Goal: Task Accomplishment & Management: Use online tool/utility

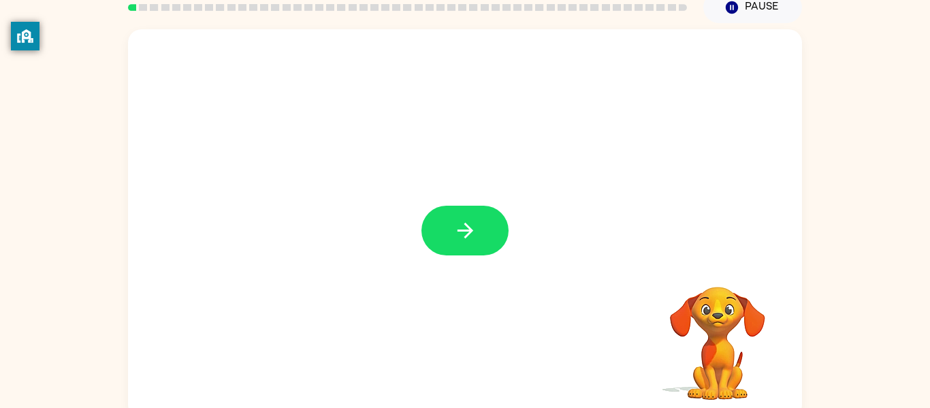
scroll to position [59, 0]
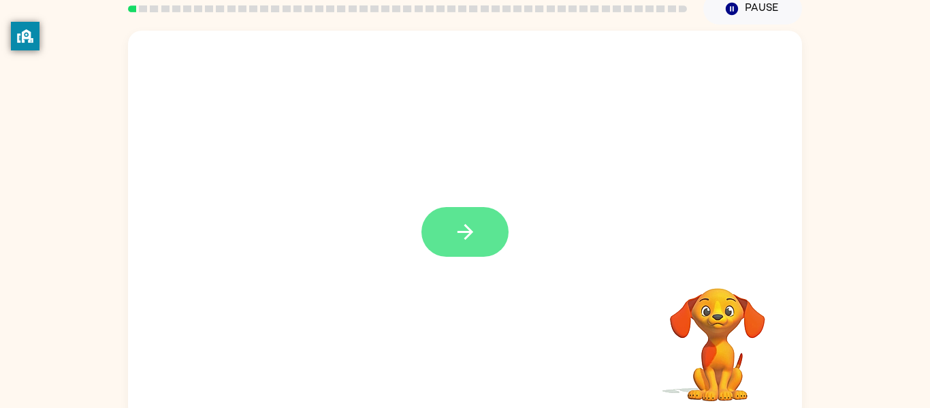
click at [481, 231] on button "button" at bounding box center [465, 232] width 87 height 50
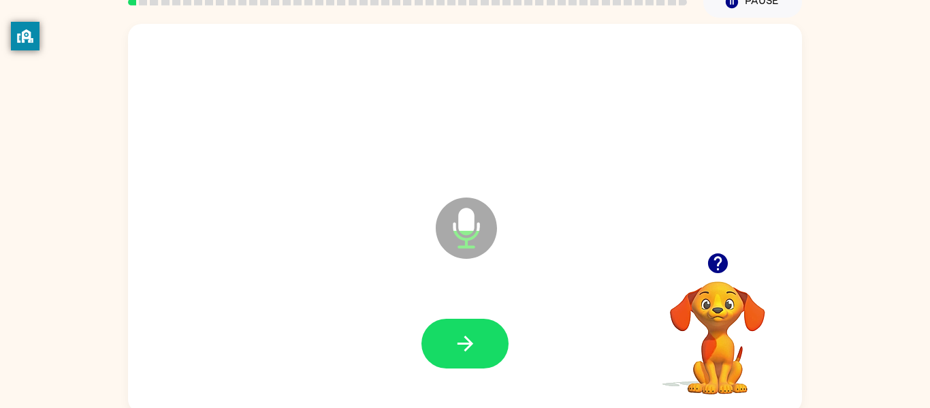
scroll to position [69, 0]
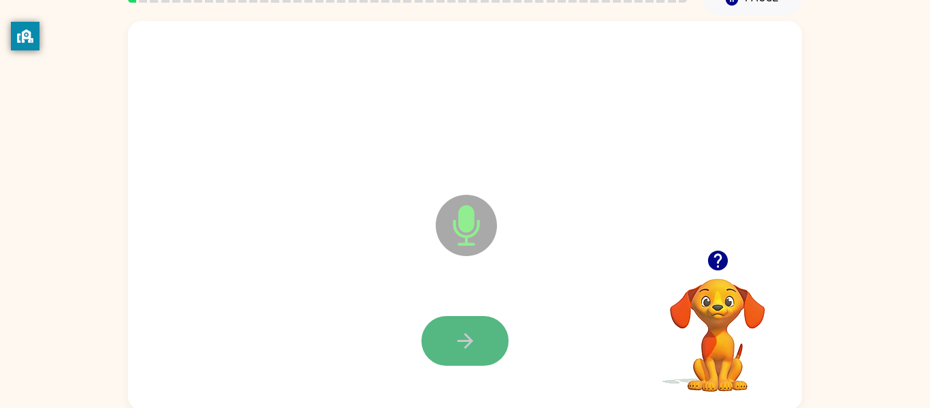
click at [475, 351] on icon "button" at bounding box center [466, 341] width 24 height 24
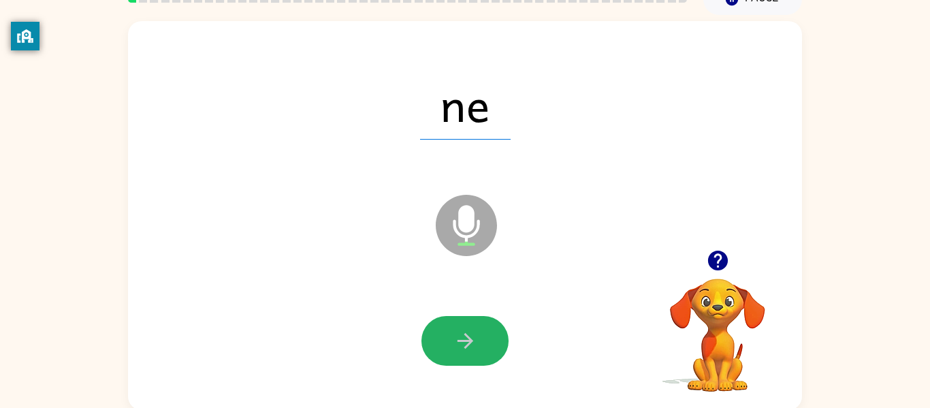
click at [475, 351] on icon "button" at bounding box center [466, 341] width 24 height 24
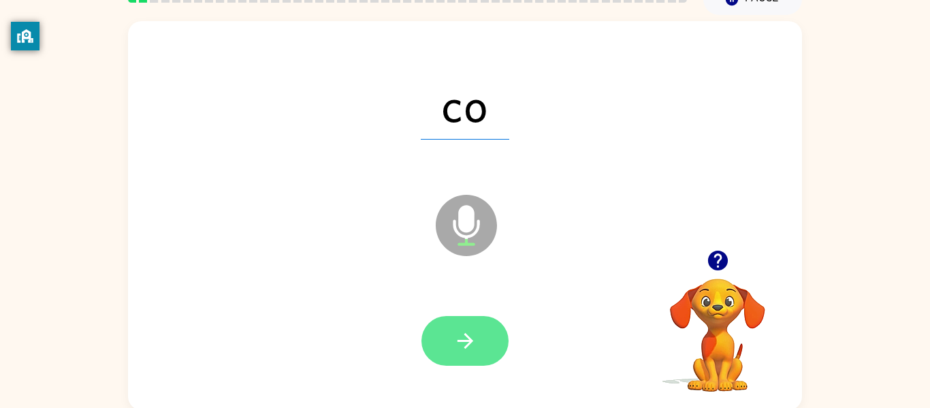
click at [475, 355] on button "button" at bounding box center [465, 341] width 87 height 50
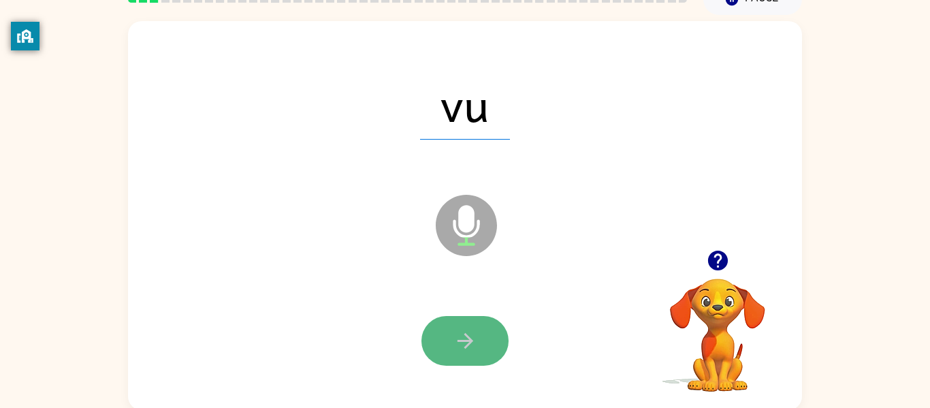
click at [477, 365] on button "button" at bounding box center [465, 341] width 87 height 50
click at [460, 330] on icon "button" at bounding box center [466, 341] width 24 height 24
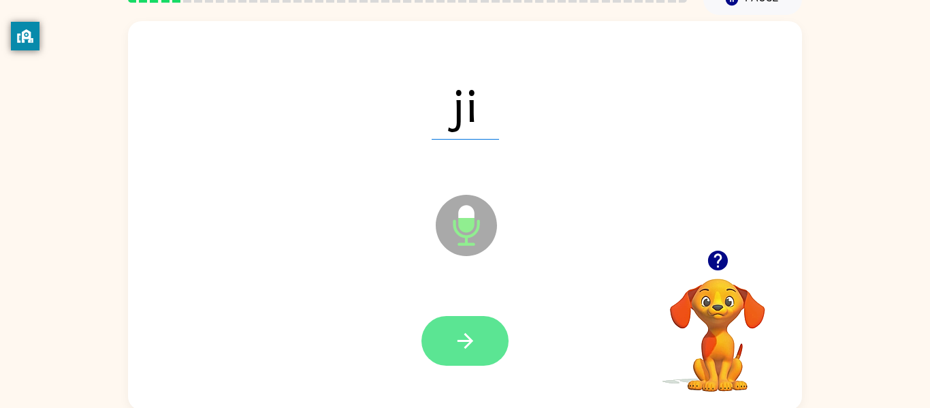
click at [464, 336] on icon "button" at bounding box center [466, 341] width 24 height 24
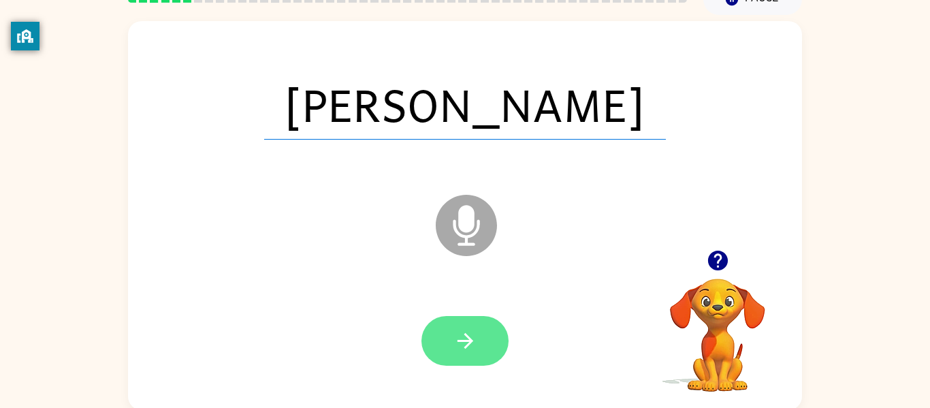
click at [463, 336] on icon "button" at bounding box center [466, 341] width 24 height 24
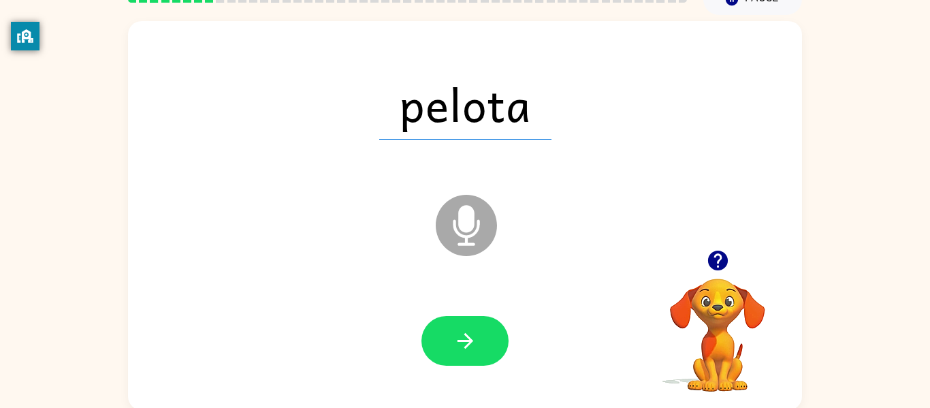
click at [456, 239] on icon at bounding box center [466, 225] width 61 height 61
click at [472, 241] on icon at bounding box center [466, 225] width 61 height 61
click at [723, 254] on icon "button" at bounding box center [718, 261] width 20 height 20
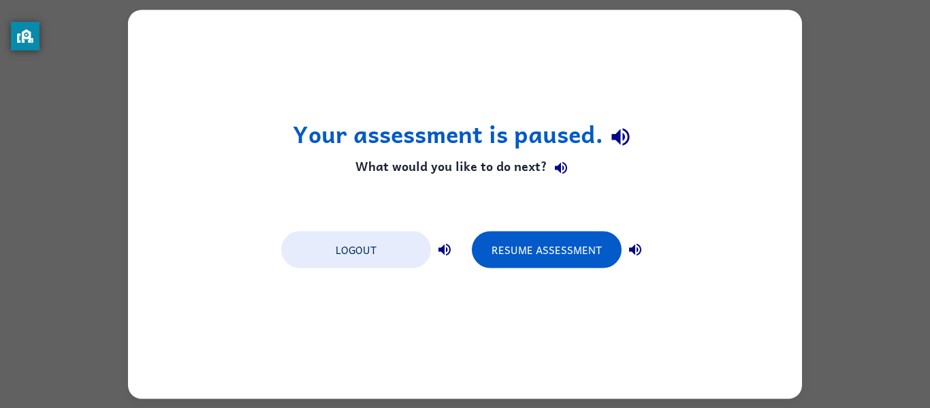
scroll to position [0, 0]
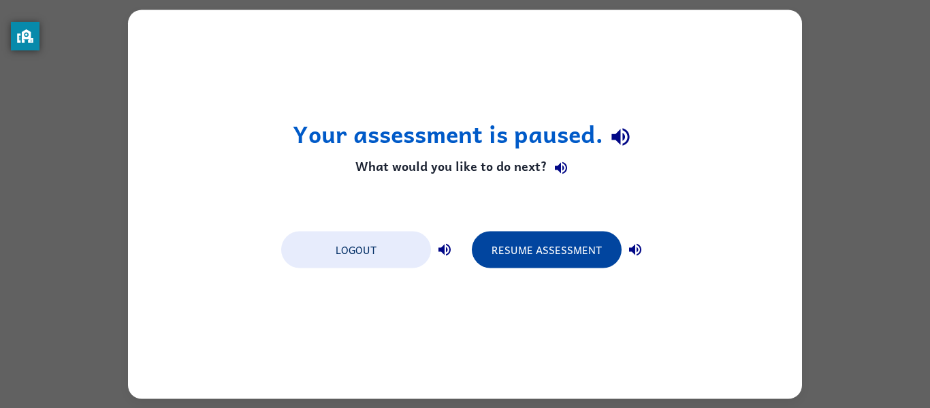
click at [510, 259] on button "Resume Assessment" at bounding box center [547, 249] width 150 height 37
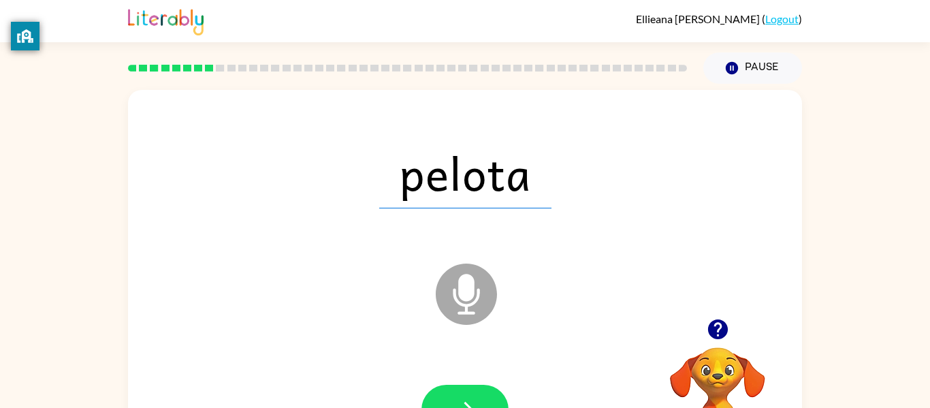
click at [463, 294] on icon "Microphone The Microphone is here when it is your turn to talk" at bounding box center [535, 311] width 204 height 102
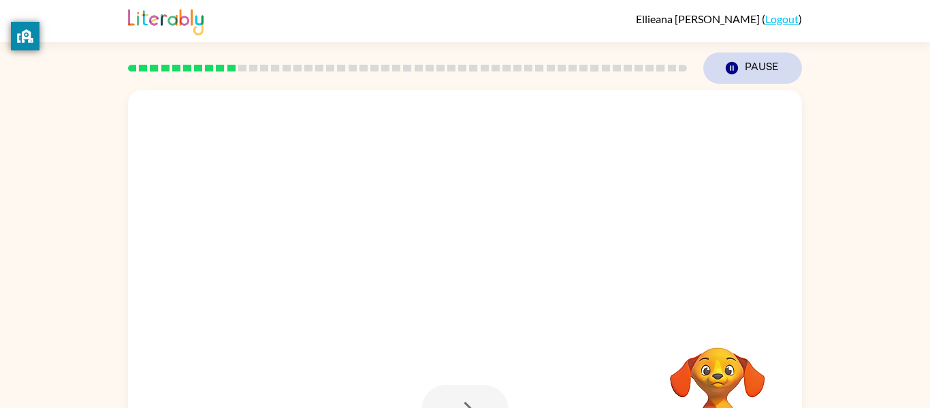
click at [749, 53] on button "Pause Pause" at bounding box center [753, 67] width 99 height 31
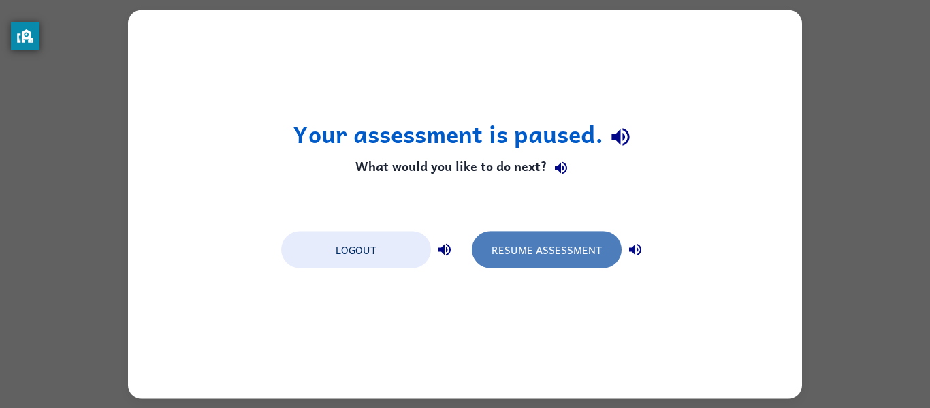
click at [573, 255] on button "Resume Assessment" at bounding box center [547, 249] width 150 height 37
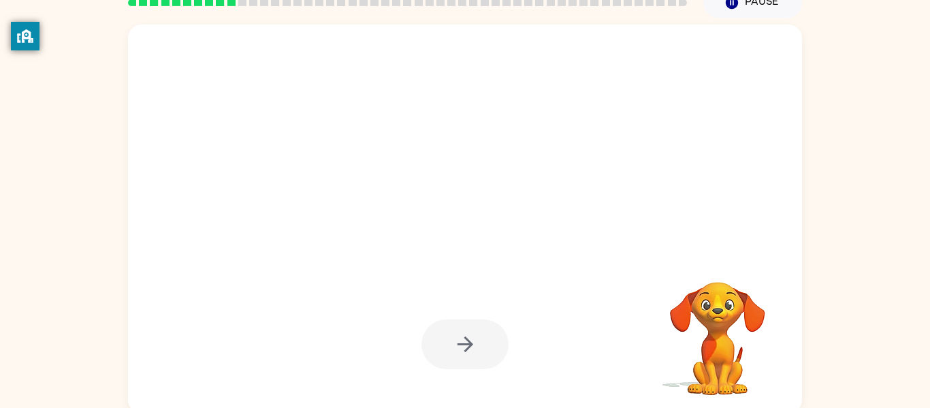
scroll to position [71, 0]
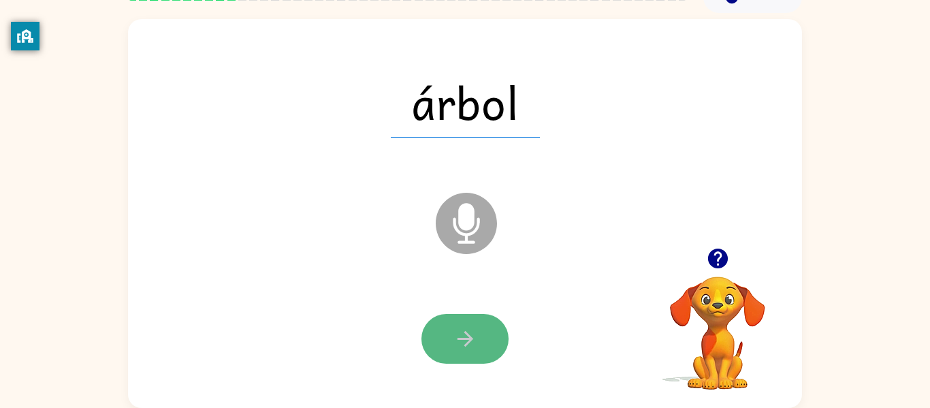
click at [479, 349] on button "button" at bounding box center [465, 339] width 87 height 50
click at [479, 349] on div at bounding box center [465, 339] width 87 height 50
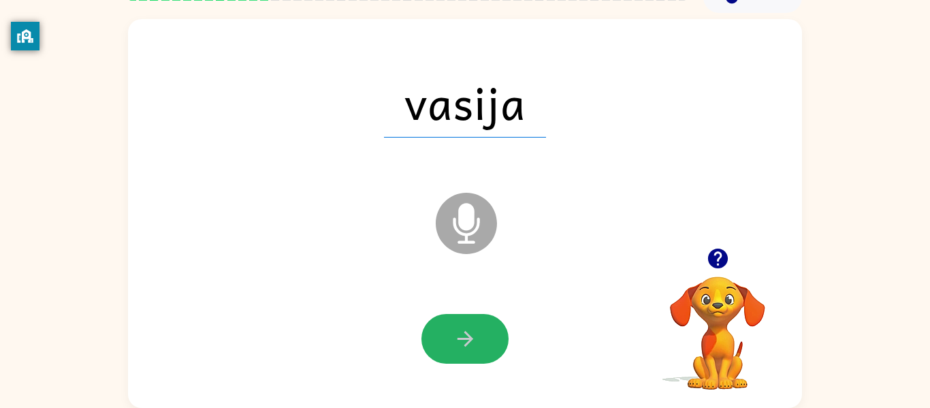
click at [479, 349] on button "button" at bounding box center [465, 339] width 87 height 50
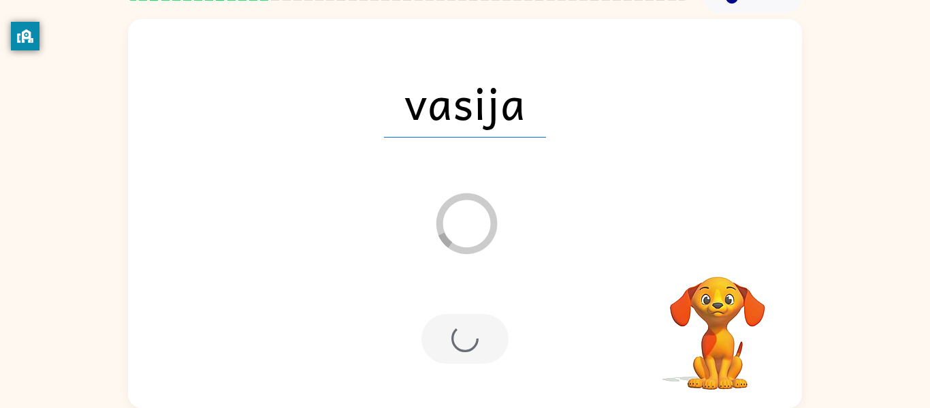
scroll to position [63, 0]
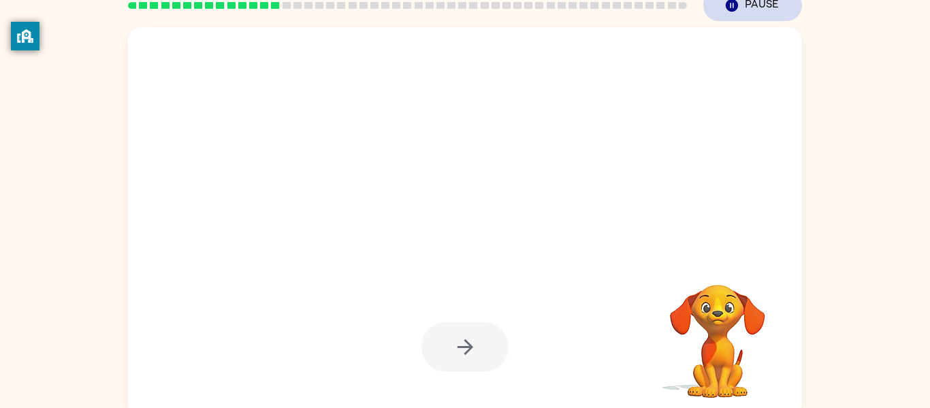
click at [726, 5] on icon "button" at bounding box center [732, 5] width 12 height 12
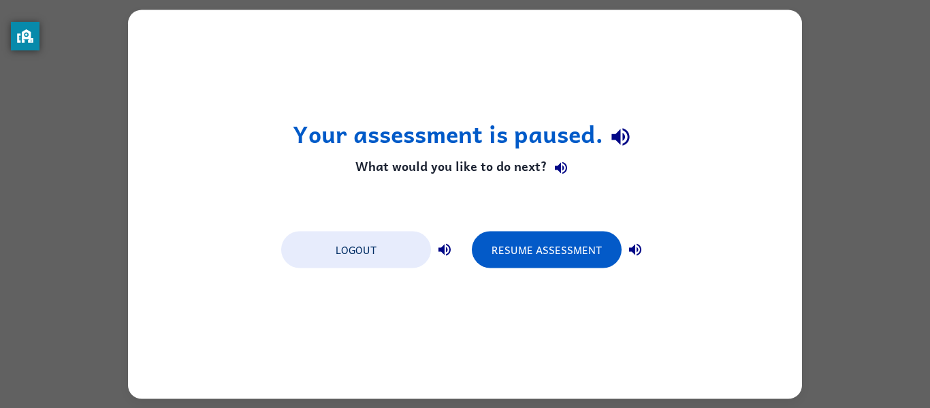
scroll to position [0, 0]
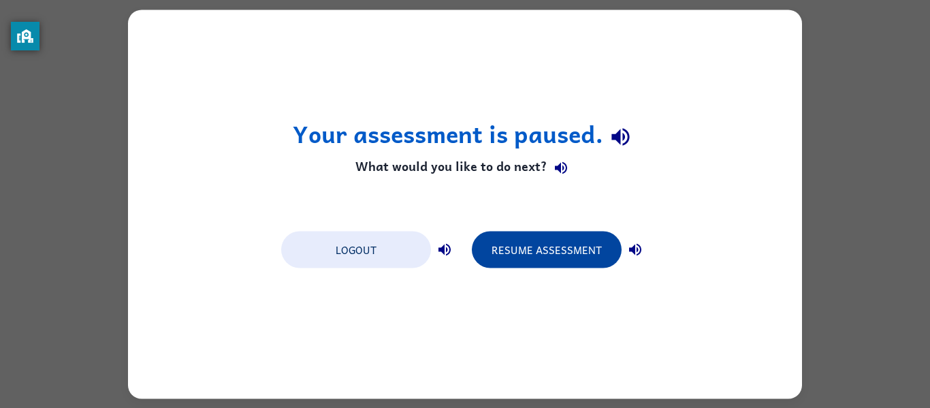
click at [521, 260] on button "Resume Assessment" at bounding box center [547, 249] width 150 height 37
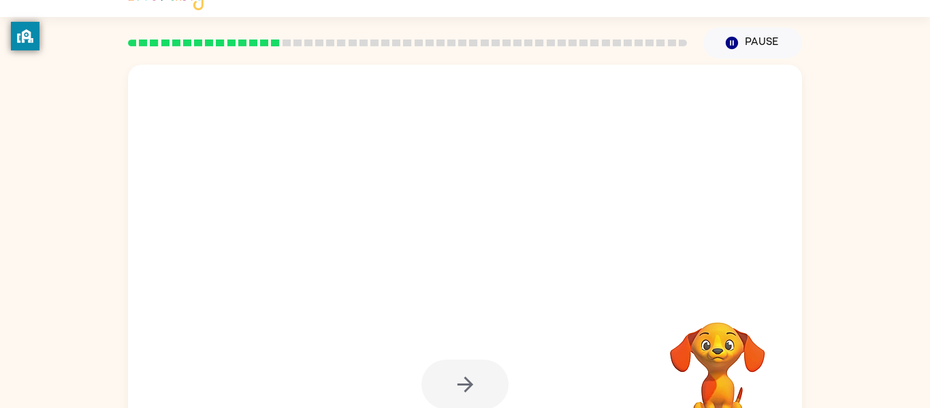
scroll to position [25, 0]
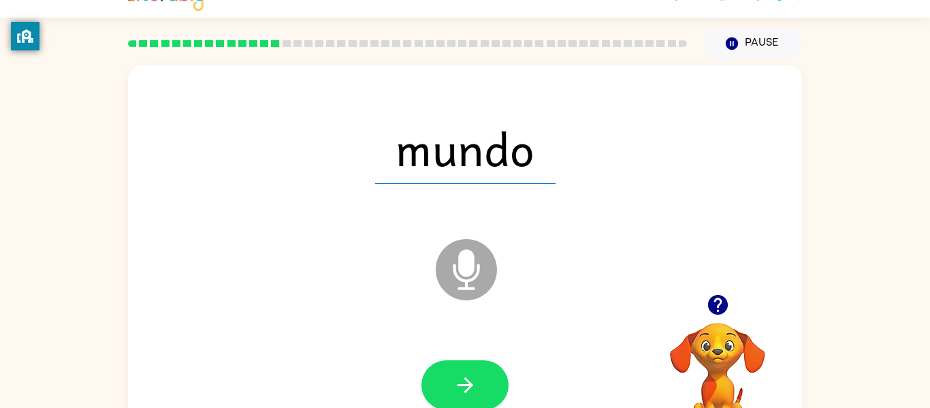
click at [529, 350] on div at bounding box center [465, 386] width 647 height 112
click at [469, 370] on button "button" at bounding box center [465, 385] width 87 height 50
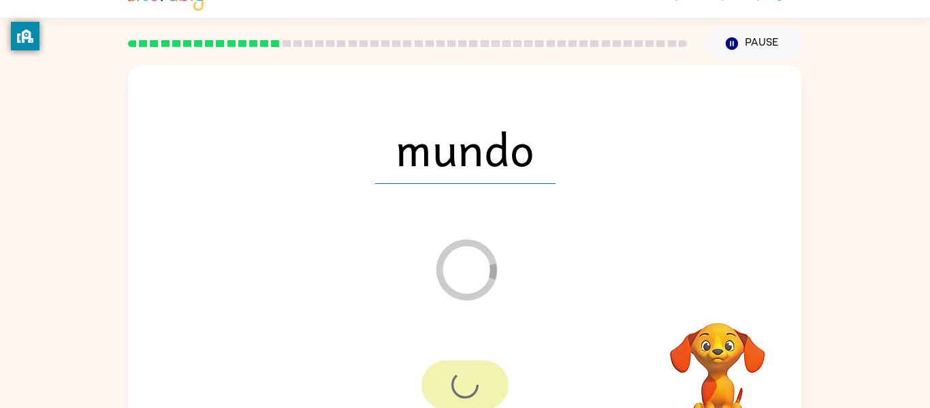
click at [469, 370] on div at bounding box center [465, 385] width 87 height 50
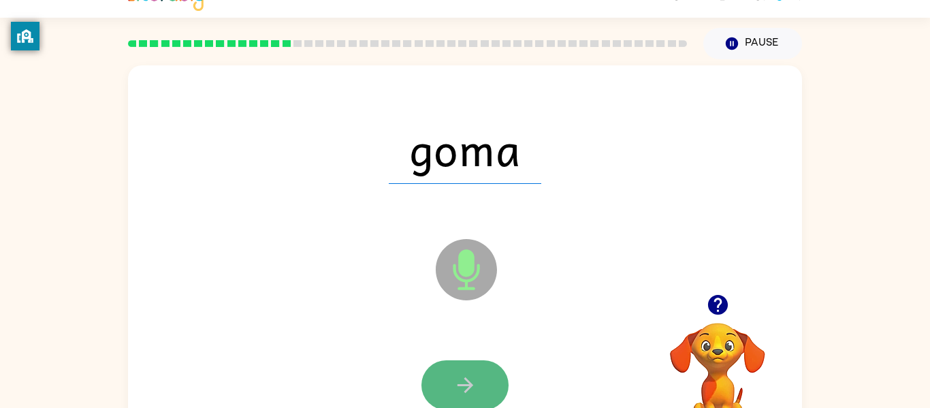
click at [468, 371] on button "button" at bounding box center [465, 385] width 87 height 50
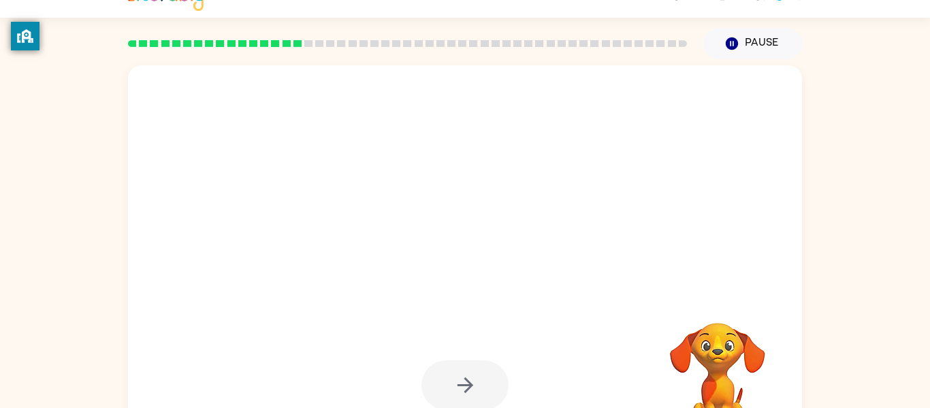
click at [468, 371] on div at bounding box center [465, 385] width 87 height 50
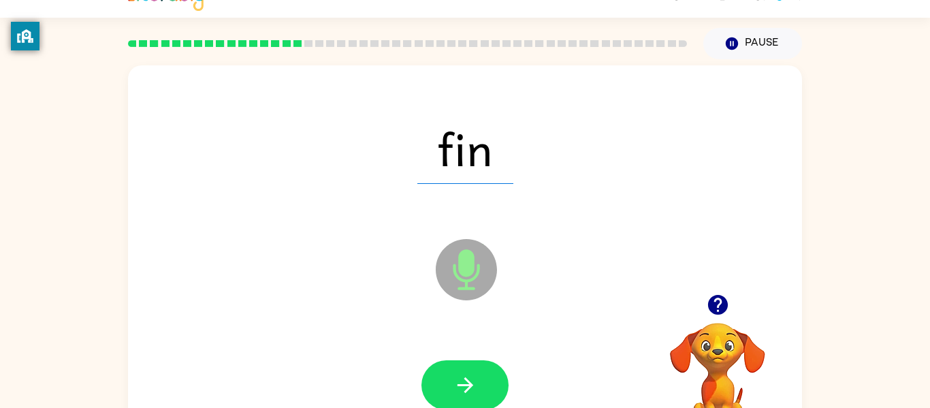
click at [468, 371] on button "button" at bounding box center [465, 385] width 87 height 50
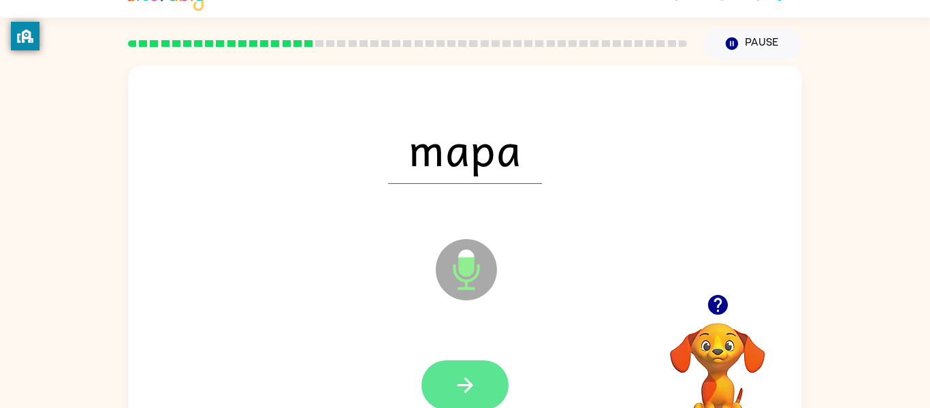
click at [467, 370] on button "button" at bounding box center [465, 385] width 87 height 50
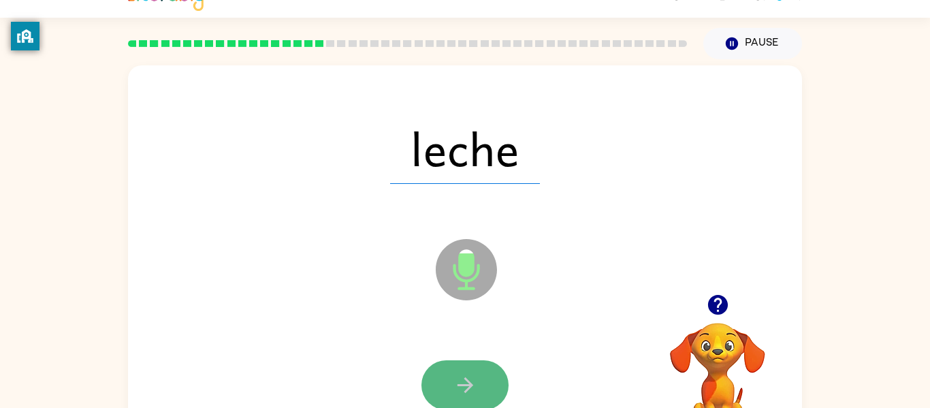
click at [467, 371] on button "button" at bounding box center [465, 385] width 87 height 50
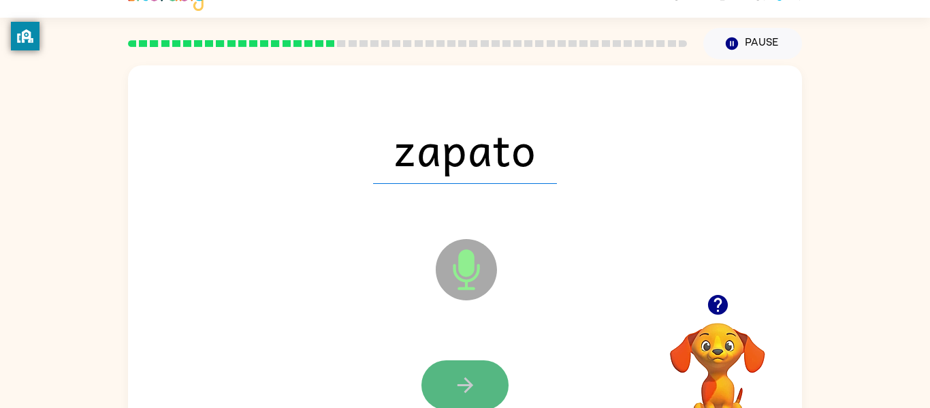
click at [467, 371] on button "button" at bounding box center [465, 385] width 87 height 50
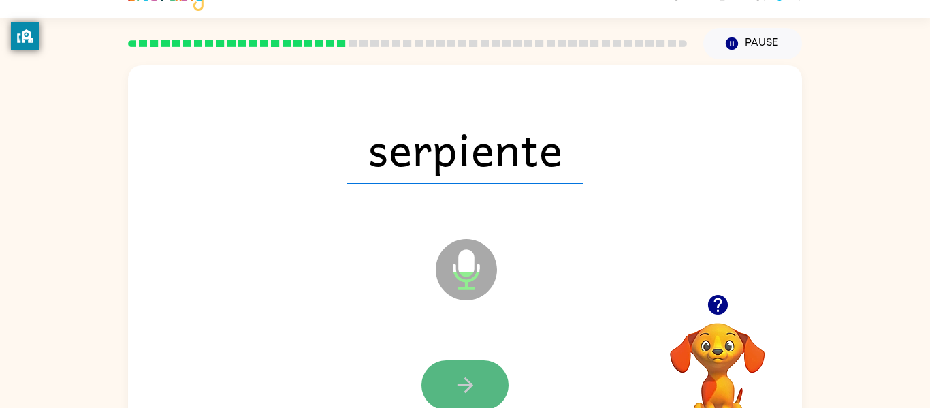
click at [467, 371] on button "button" at bounding box center [465, 385] width 87 height 50
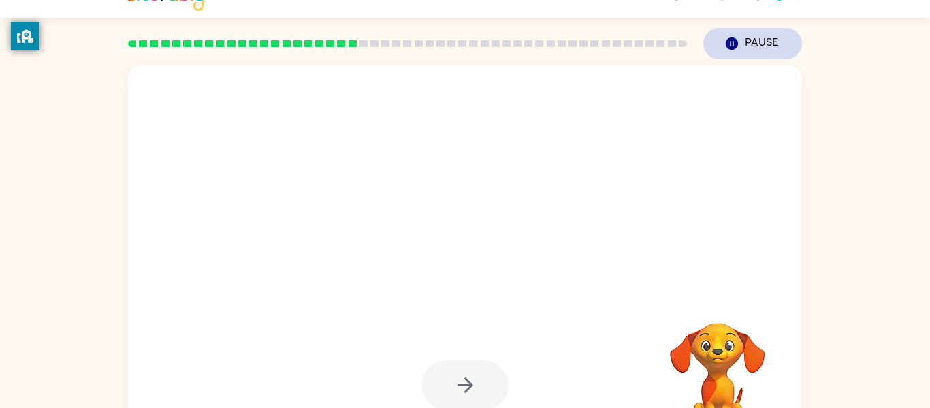
click at [728, 44] on icon "button" at bounding box center [732, 43] width 12 height 12
click at [736, 52] on button "Pause Pause" at bounding box center [753, 43] width 99 height 31
click at [731, 57] on button "Pause Pause" at bounding box center [753, 43] width 99 height 31
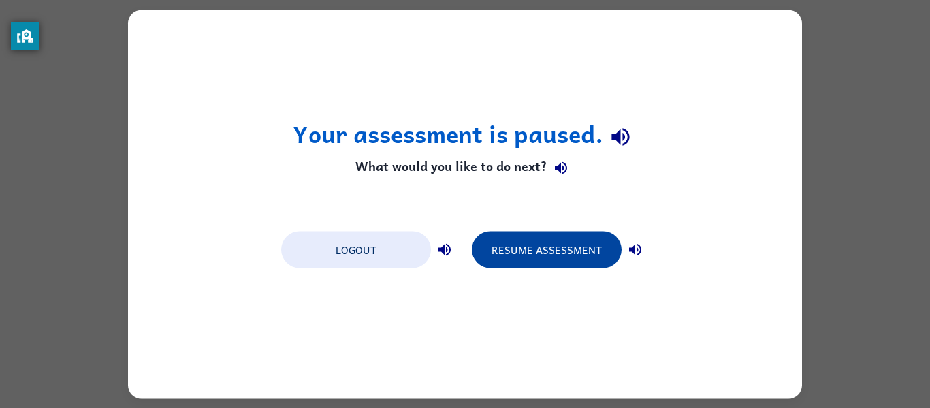
click at [493, 240] on button "Resume Assessment" at bounding box center [547, 249] width 150 height 37
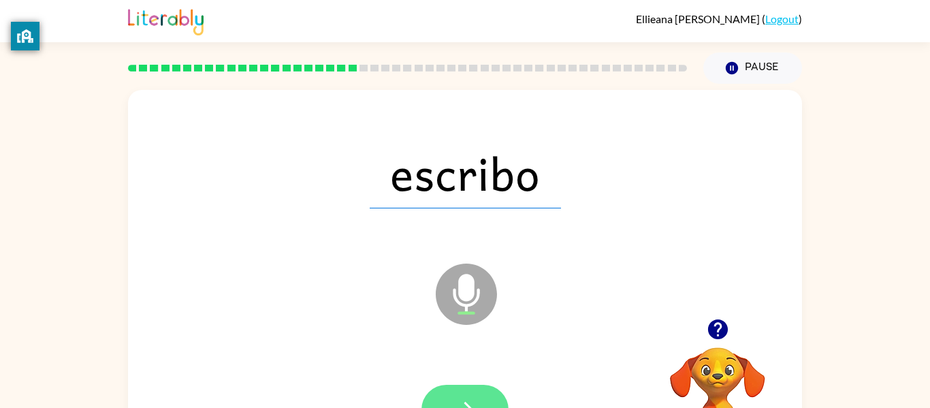
click at [452, 398] on button "button" at bounding box center [465, 410] width 87 height 50
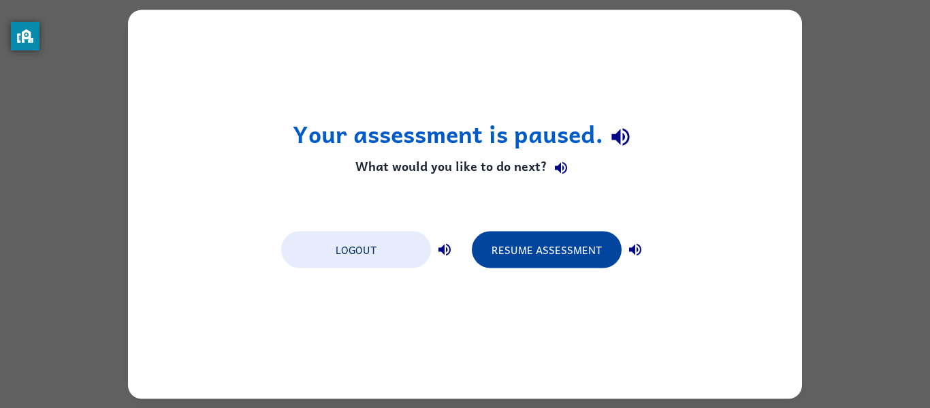
click at [553, 249] on button "Resume Assessment" at bounding box center [547, 249] width 150 height 37
click at [546, 247] on button "Resume Assessment" at bounding box center [547, 249] width 150 height 37
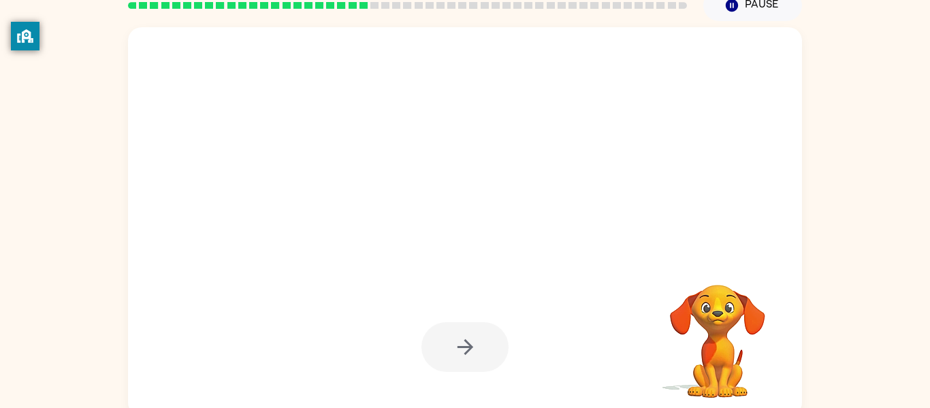
scroll to position [67, 0]
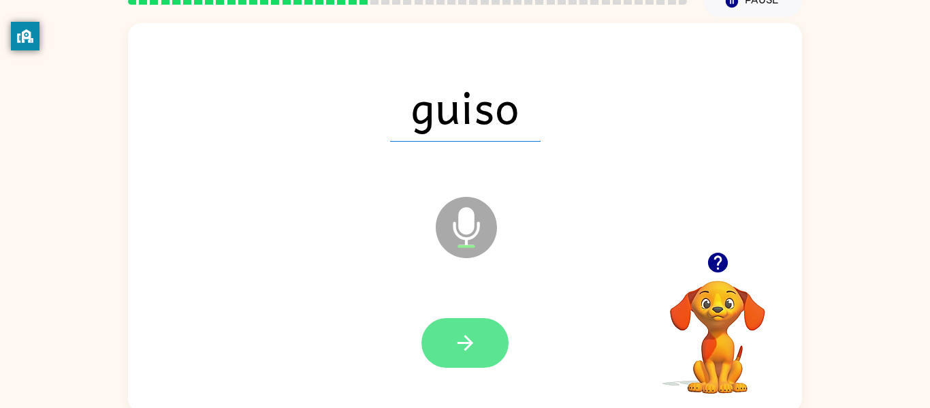
click at [451, 343] on button "button" at bounding box center [465, 343] width 87 height 50
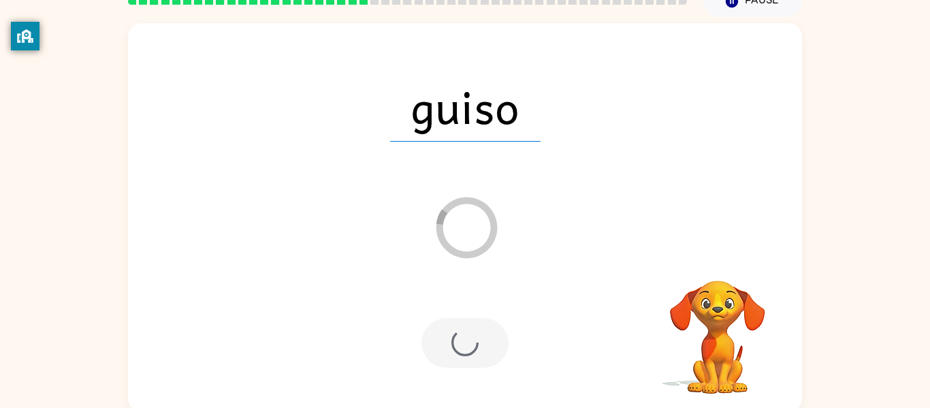
click at [450, 342] on div at bounding box center [465, 343] width 87 height 50
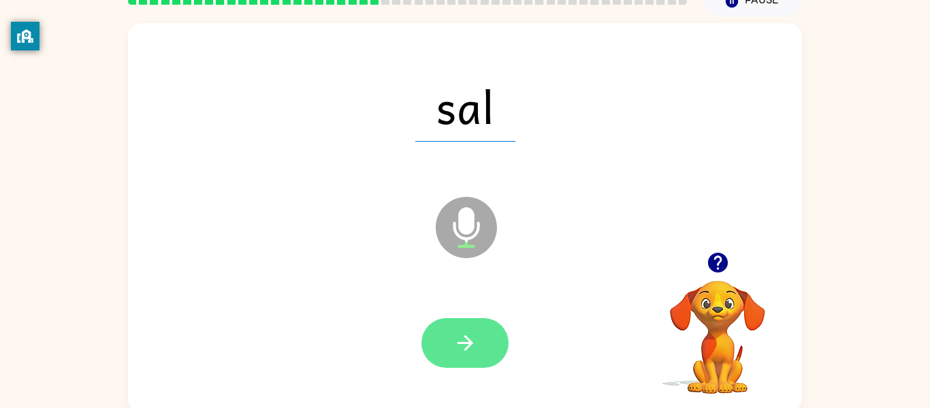
click at [487, 322] on button "button" at bounding box center [465, 343] width 87 height 50
click at [475, 354] on icon "button" at bounding box center [466, 343] width 24 height 24
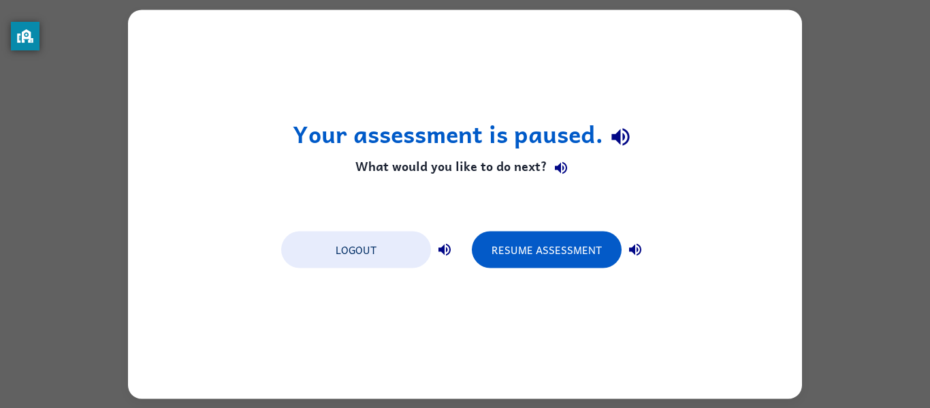
scroll to position [0, 0]
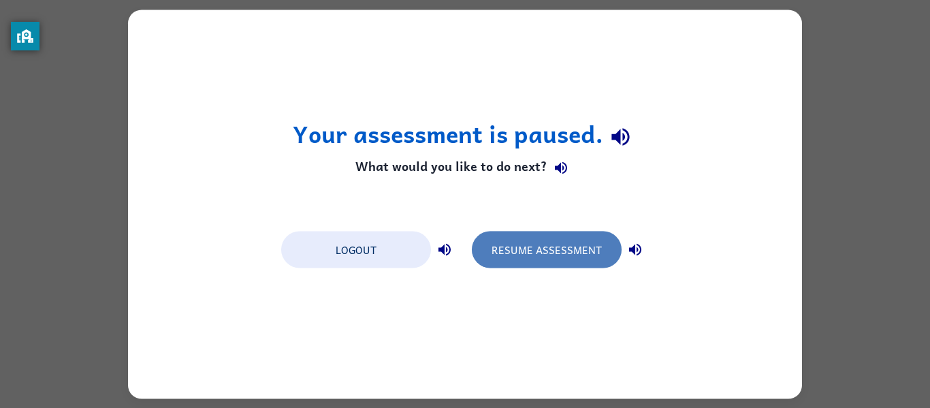
click at [559, 248] on button "Resume Assessment" at bounding box center [547, 249] width 150 height 37
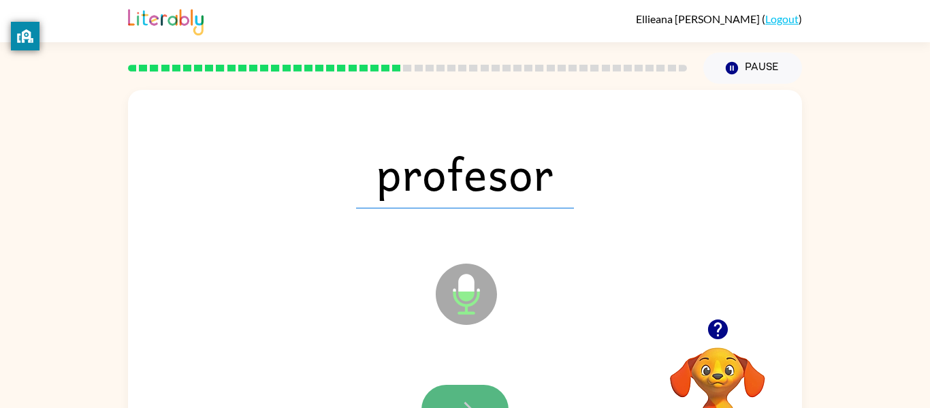
click at [452, 390] on button "button" at bounding box center [465, 410] width 87 height 50
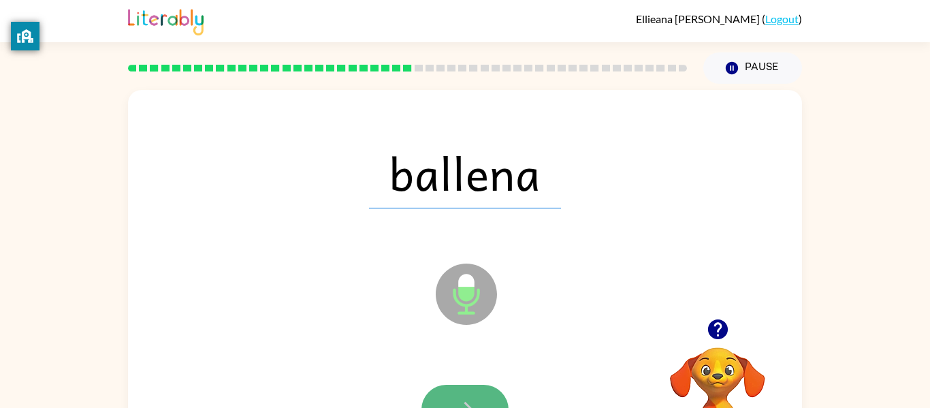
click at [443, 389] on button "button" at bounding box center [465, 410] width 87 height 50
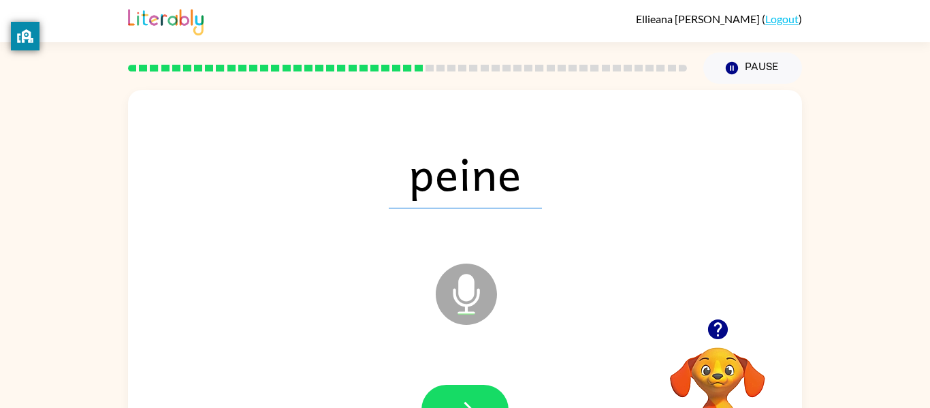
click at [444, 390] on button "button" at bounding box center [465, 410] width 87 height 50
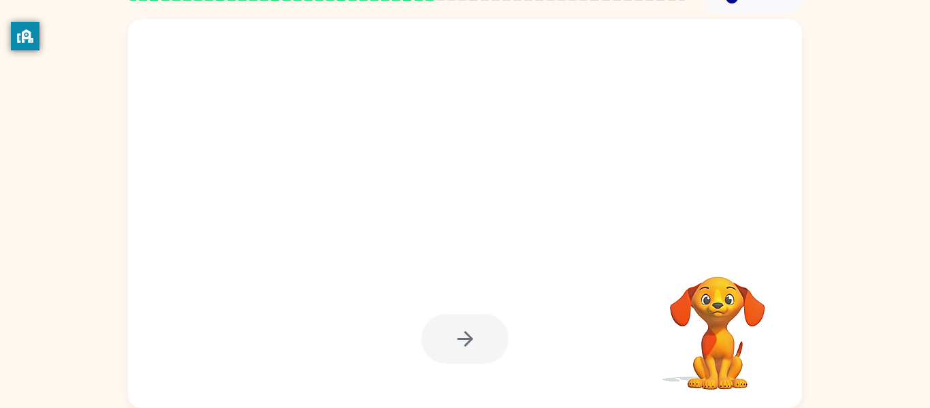
scroll to position [68, 0]
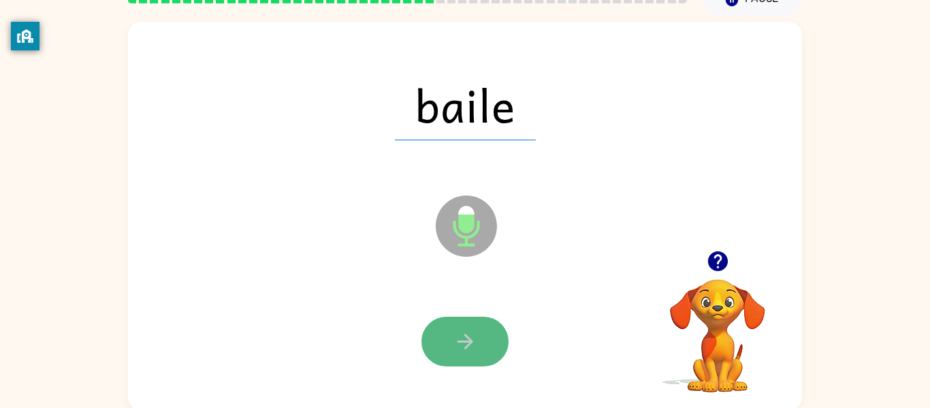
click at [467, 341] on icon "button" at bounding box center [465, 342] width 16 height 16
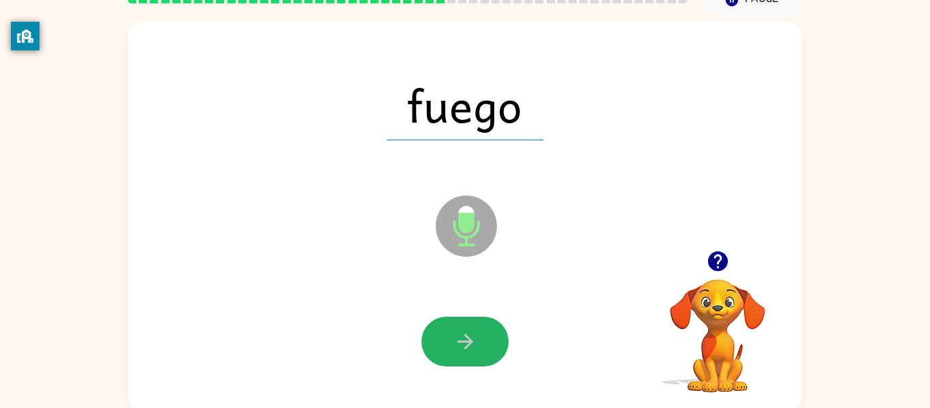
click at [467, 341] on icon "button" at bounding box center [465, 342] width 16 height 16
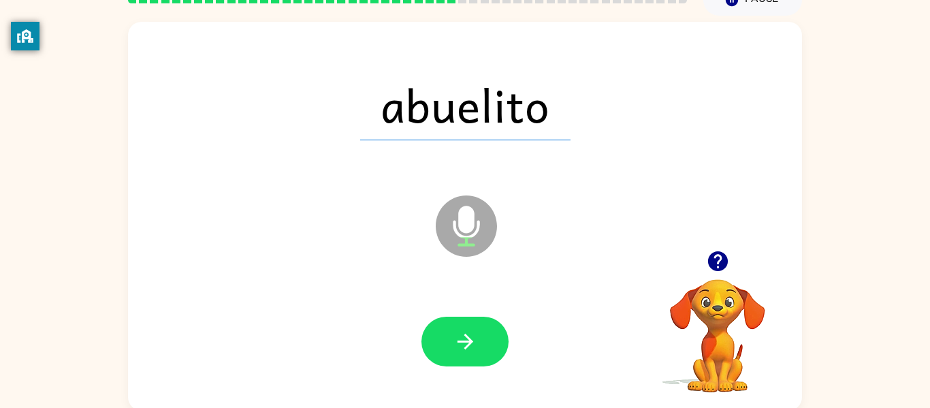
click at [467, 341] on icon "button" at bounding box center [465, 342] width 16 height 16
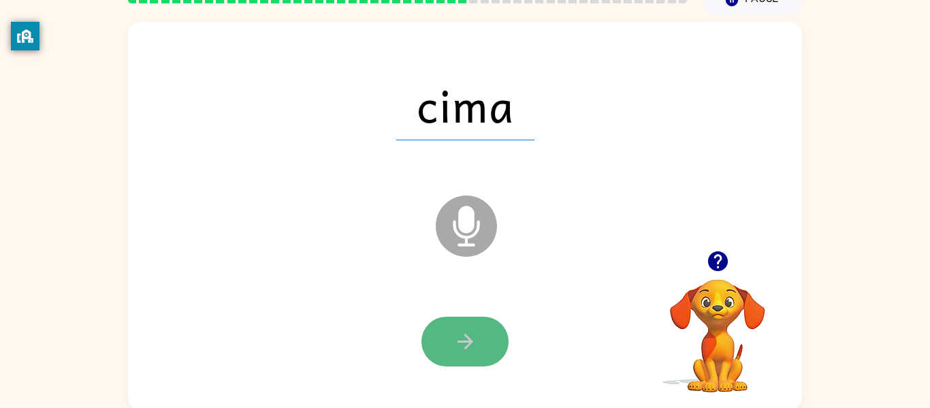
click at [455, 318] on button "button" at bounding box center [465, 342] width 87 height 50
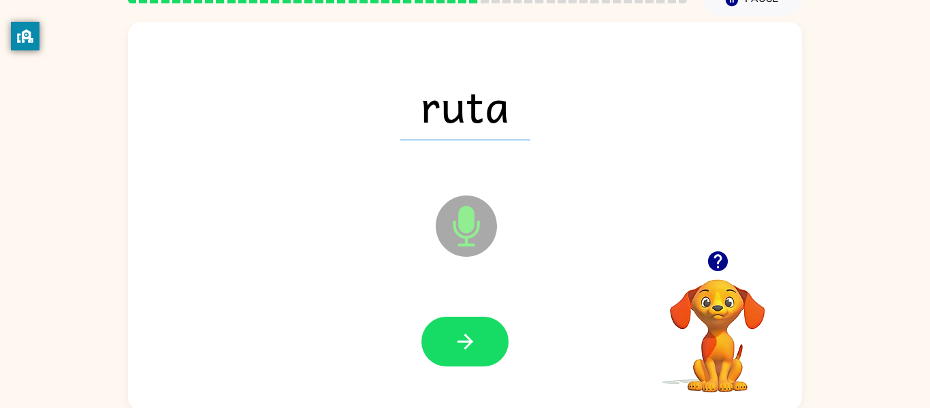
click at [455, 318] on button "button" at bounding box center [465, 342] width 87 height 50
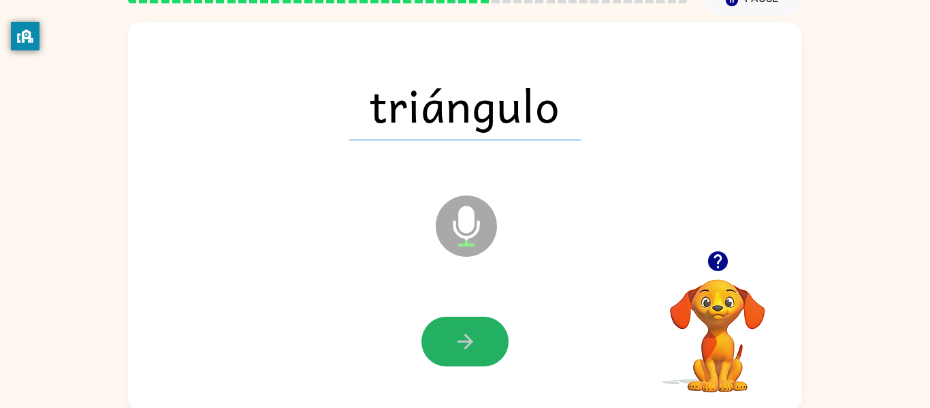
click at [455, 318] on button "button" at bounding box center [465, 342] width 87 height 50
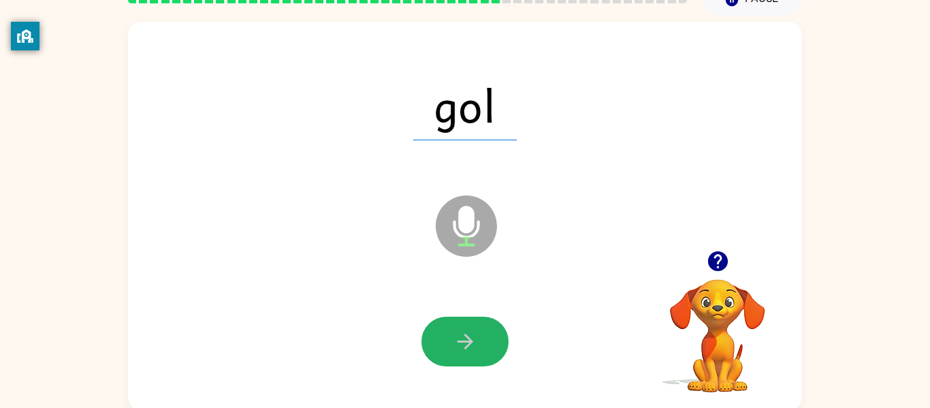
click at [455, 318] on button "button" at bounding box center [465, 342] width 87 height 50
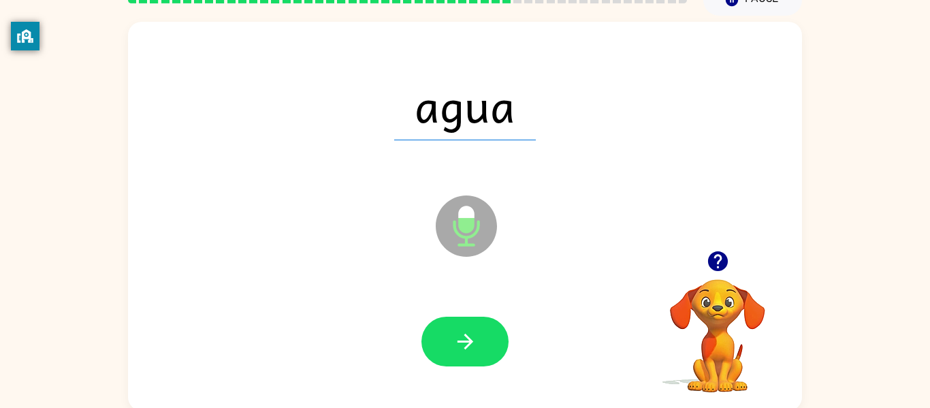
click at [455, 318] on button "button" at bounding box center [465, 342] width 87 height 50
click at [236, 326] on div at bounding box center [465, 342] width 647 height 112
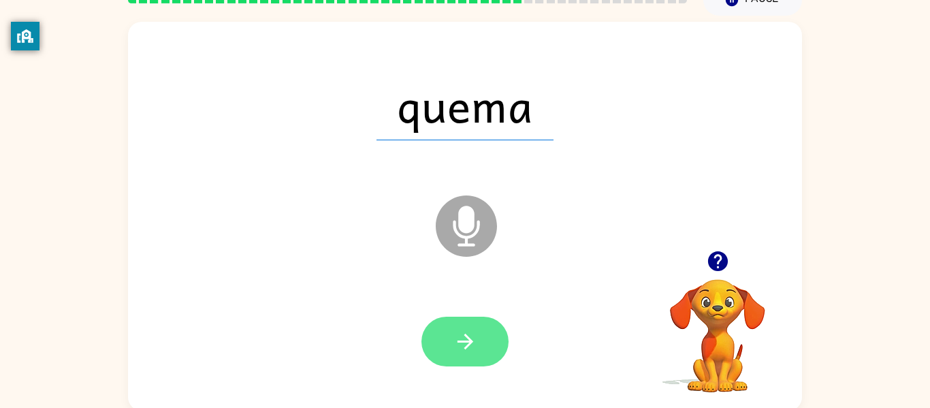
click at [452, 331] on button "button" at bounding box center [465, 342] width 87 height 50
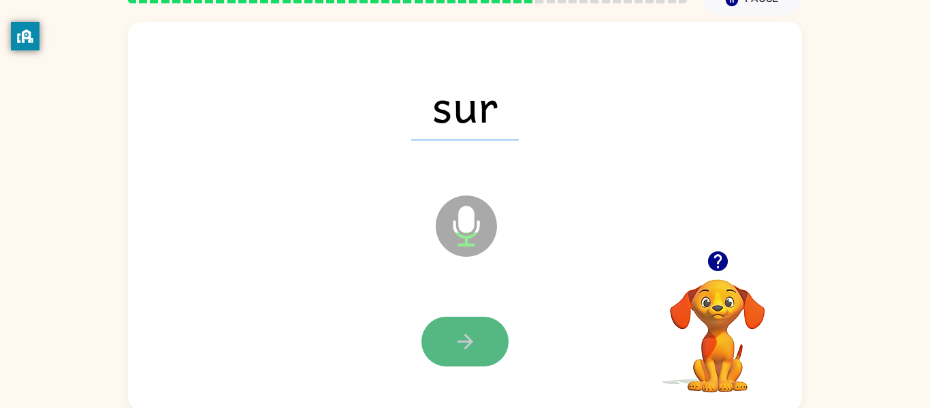
click at [437, 334] on button "button" at bounding box center [465, 342] width 87 height 50
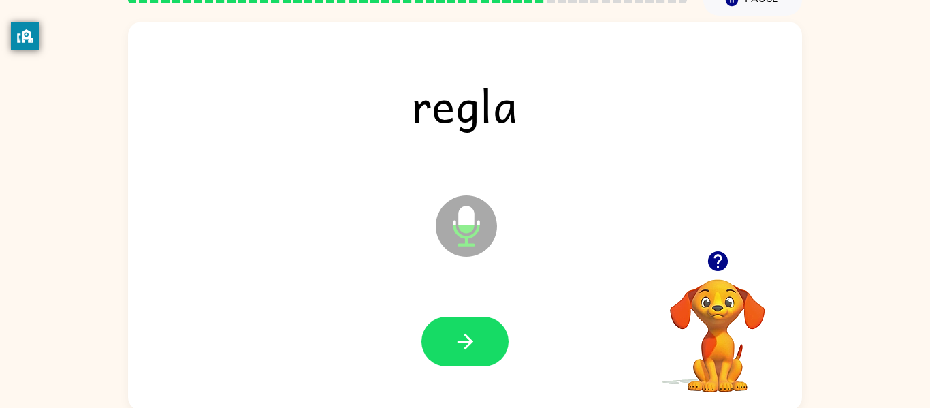
click at [437, 334] on button "button" at bounding box center [465, 342] width 87 height 50
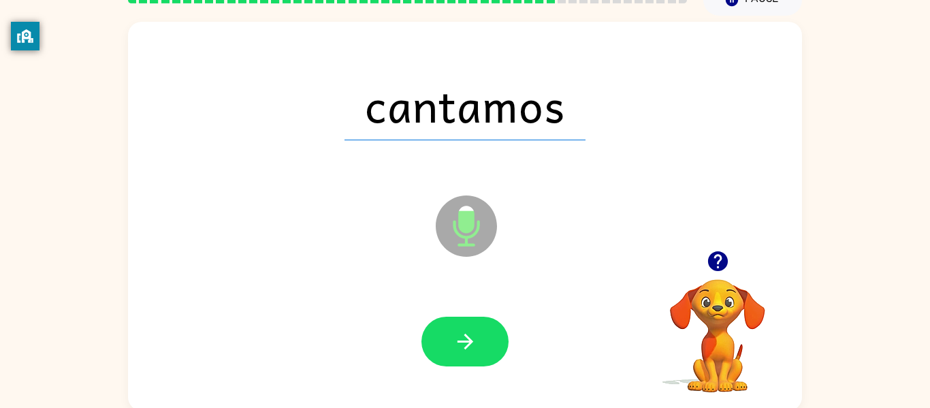
click at [437, 334] on button "button" at bounding box center [465, 342] width 87 height 50
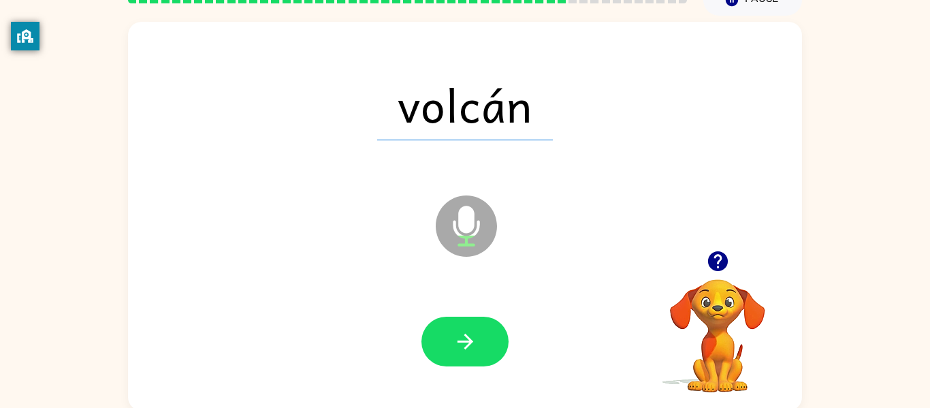
click at [437, 334] on button "button" at bounding box center [465, 342] width 87 height 50
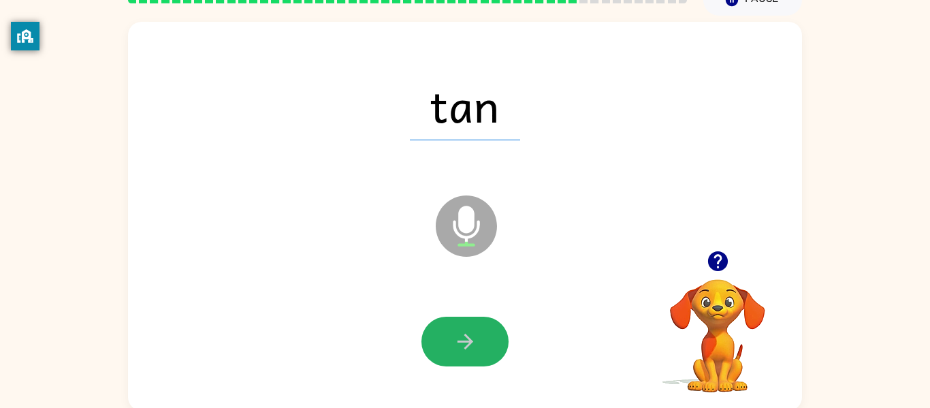
click at [437, 334] on button "button" at bounding box center [465, 342] width 87 height 50
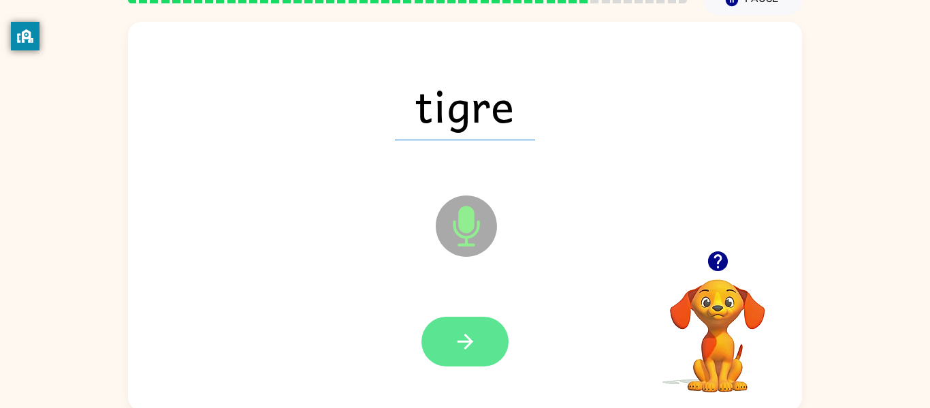
click at [436, 334] on button "button" at bounding box center [465, 342] width 87 height 50
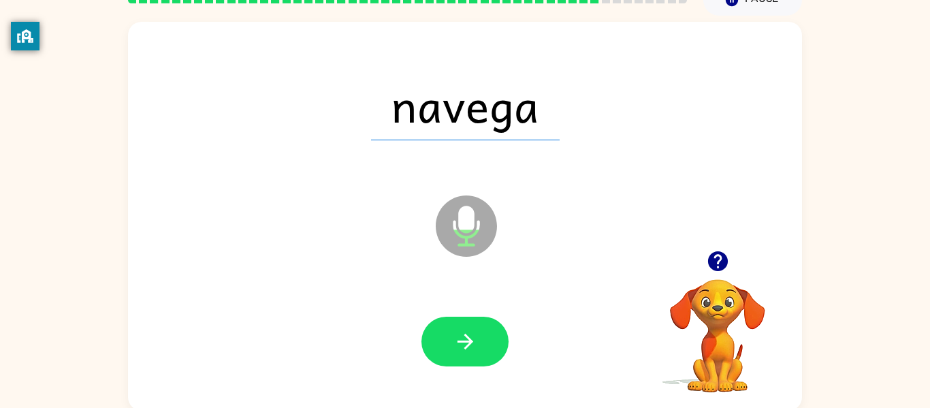
click at [436, 334] on button "button" at bounding box center [465, 342] width 87 height 50
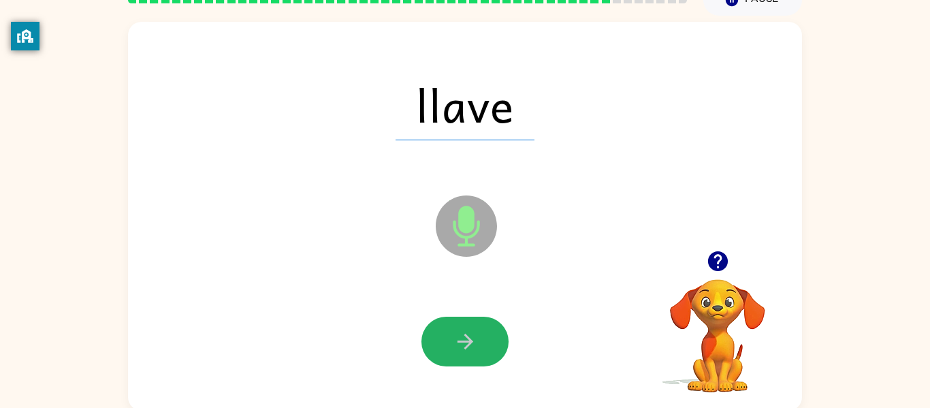
click at [436, 334] on button "button" at bounding box center [465, 342] width 87 height 50
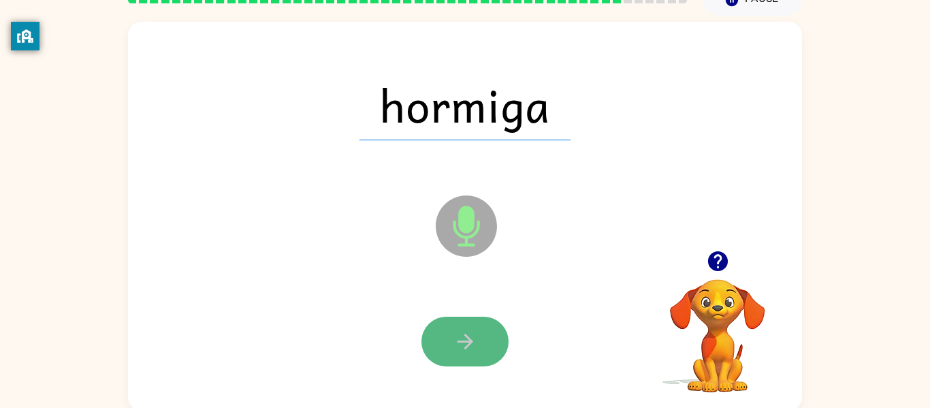
click at [440, 335] on button "button" at bounding box center [465, 342] width 87 height 50
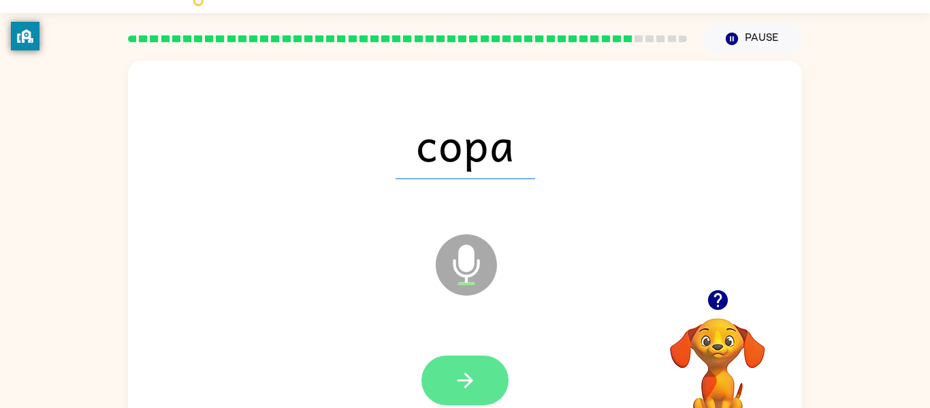
scroll to position [34, 0]
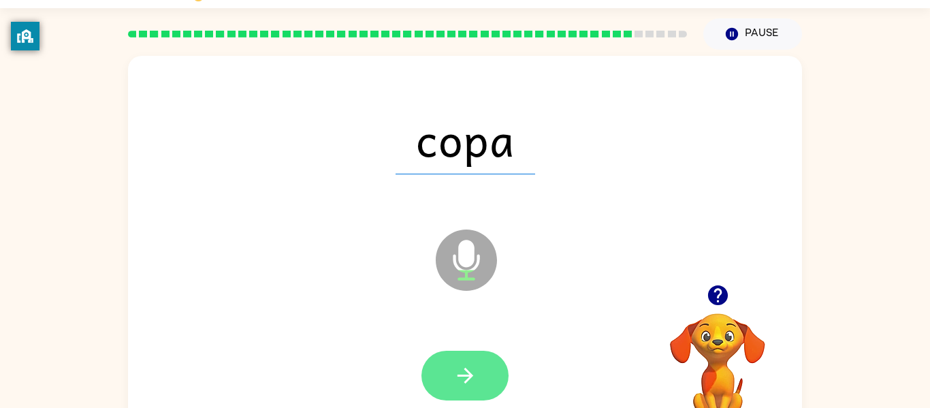
click at [488, 362] on button "button" at bounding box center [465, 376] width 87 height 50
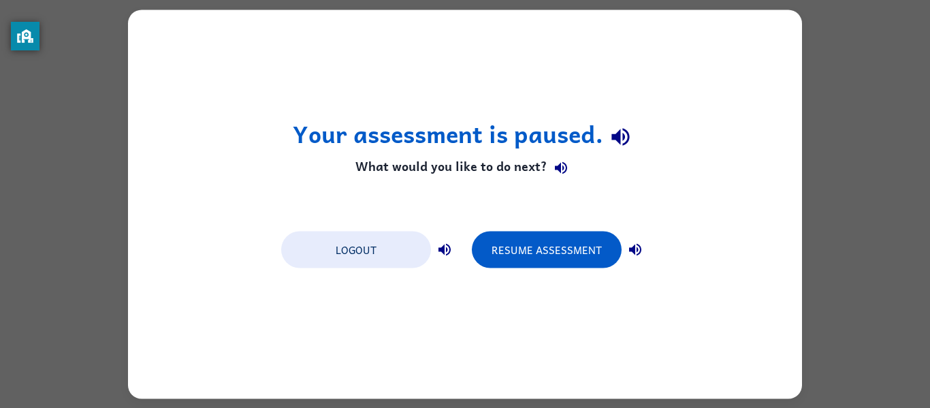
scroll to position [0, 0]
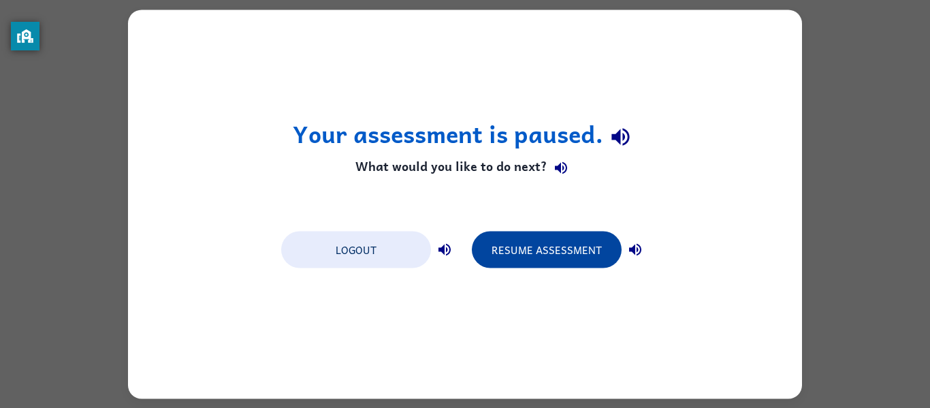
click at [575, 247] on button "Resume Assessment" at bounding box center [547, 249] width 150 height 37
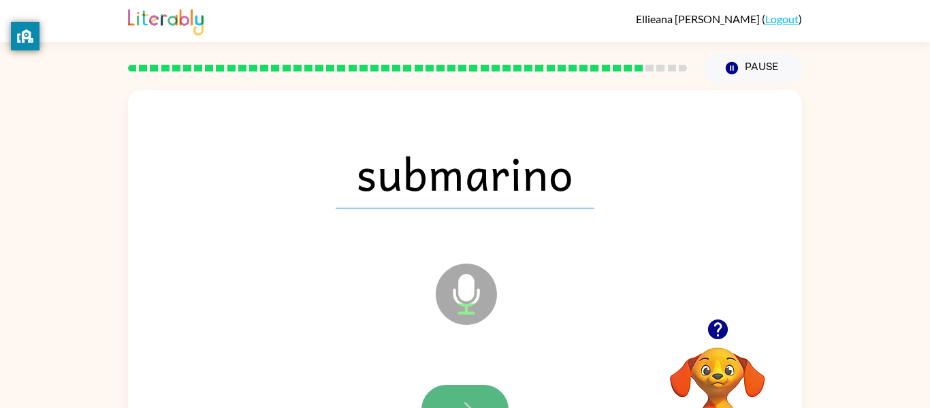
click at [433, 394] on button "button" at bounding box center [465, 410] width 87 height 50
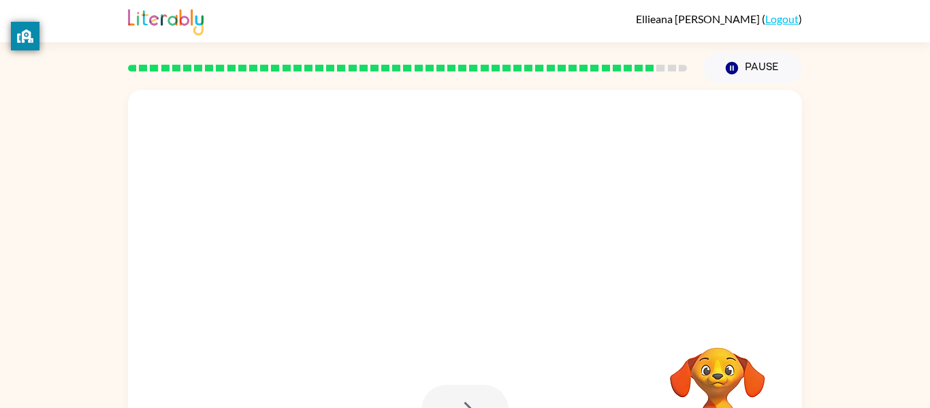
click at [445, 375] on div at bounding box center [465, 410] width 647 height 112
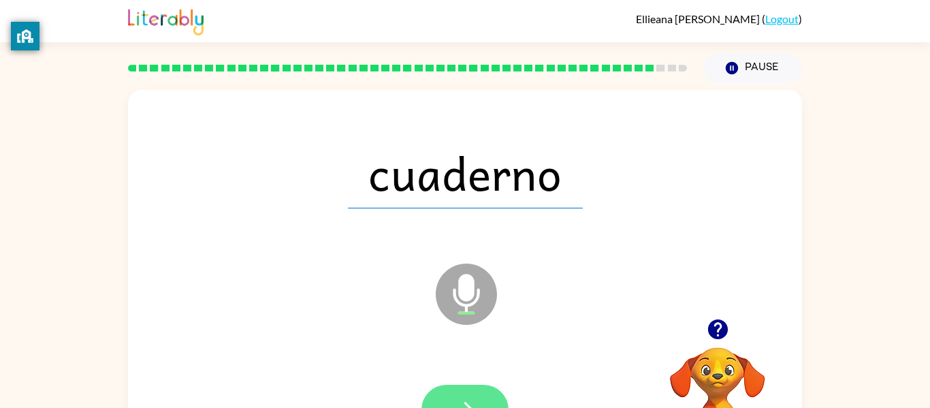
click at [444, 391] on button "button" at bounding box center [465, 410] width 87 height 50
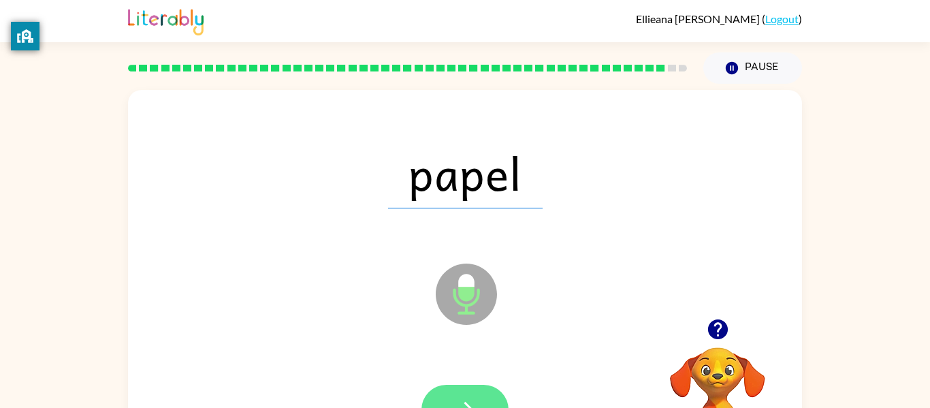
click at [454, 398] on icon "button" at bounding box center [466, 410] width 24 height 24
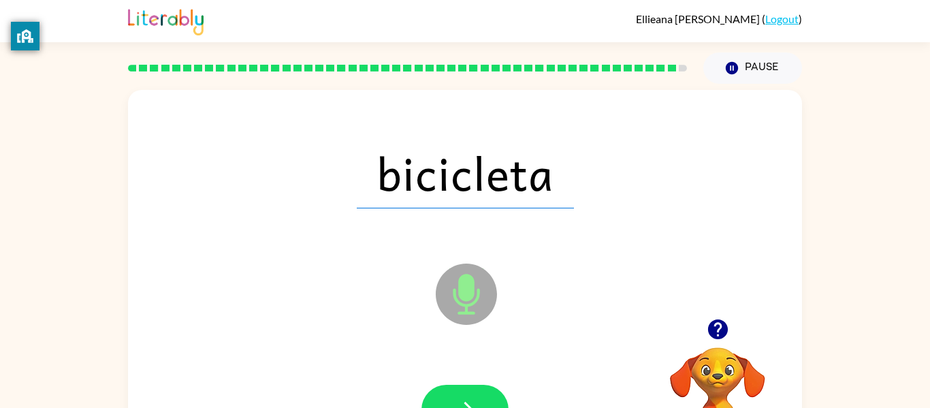
click at [458, 392] on button "button" at bounding box center [465, 410] width 87 height 50
